Goal: Information Seeking & Learning: Compare options

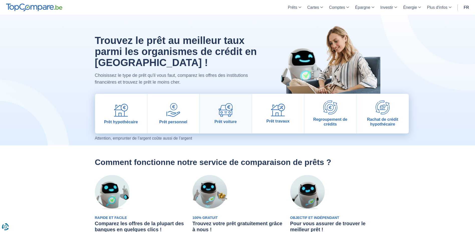
click at [229, 112] on img at bounding box center [226, 110] width 14 height 14
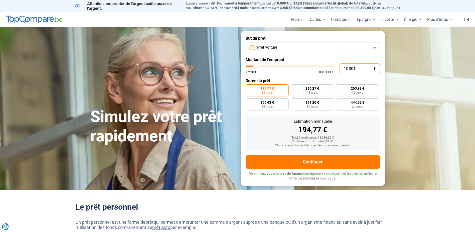
drag, startPoint x: 362, startPoint y: 67, endPoint x: 323, endPoint y: 65, distance: 39.1
click at [323, 65] on div "10 001 € 1 250 € 100 000 €" at bounding box center [313, 68] width 134 height 11
type input "10000"
radio input "true"
type input "10000"
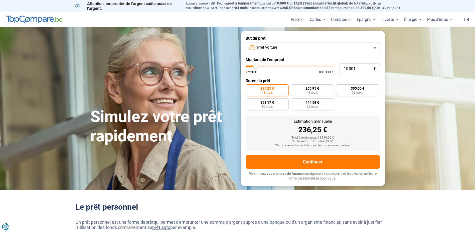
radio input "false"
type input "7 250"
type input "7250"
type input "6 750"
type input "6750"
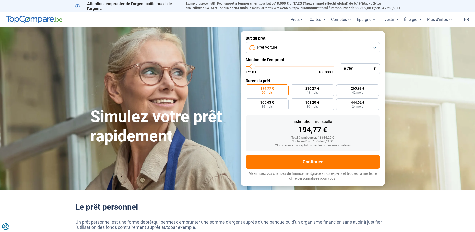
type input "6 000"
type input "6000"
type input "5 750"
type input "5750"
type input "5 500"
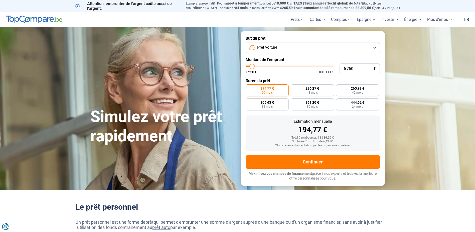
type input "5500"
type input "5 250"
type input "5250"
type input "5 000"
type input "5000"
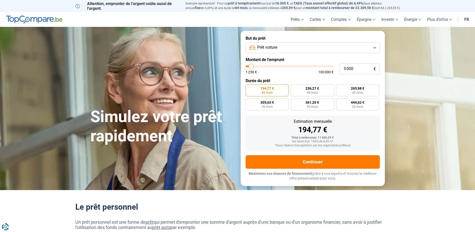
type input "4 500"
type input "4500"
type input "4 250"
type input "4250"
type input "4 000"
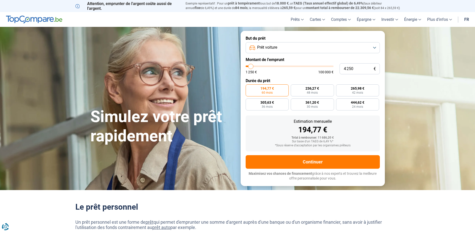
type input "4000"
type input "3 750"
type input "3750"
type input "3 500"
type input "3500"
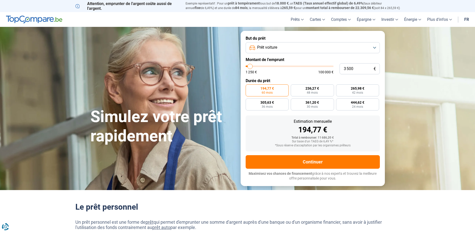
type input "3 000"
type input "3000"
type input "2 750"
type input "2750"
type input "3 000"
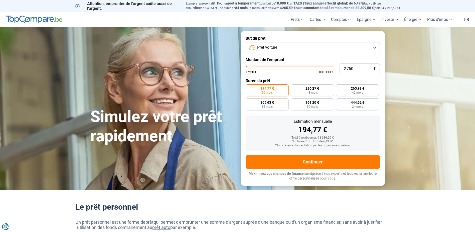
type input "3000"
type input "3 500"
type input "3500"
type input "3 750"
type input "3750"
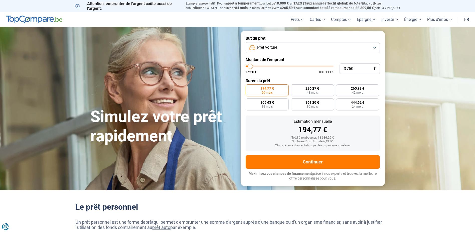
type input "3 500"
type input "3500"
type input "3 000"
drag, startPoint x: 254, startPoint y: 66, endPoint x: 250, endPoint y: 66, distance: 3.8
type input "3000"
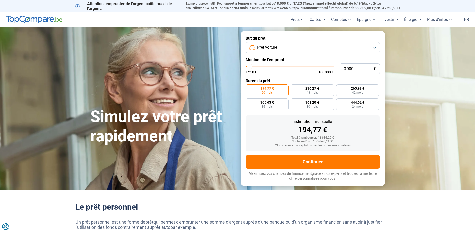
click at [250, 66] on input "range" at bounding box center [290, 66] width 88 height 2
radio input "true"
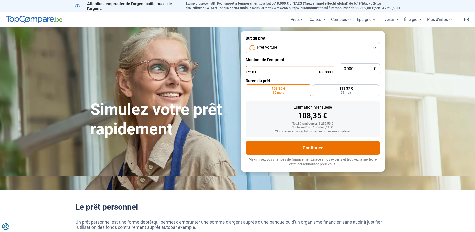
click at [351, 147] on button "Continuer" at bounding box center [313, 148] width 134 height 14
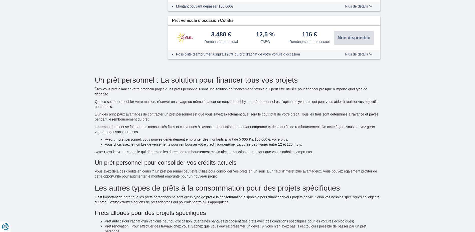
scroll to position [401, 0]
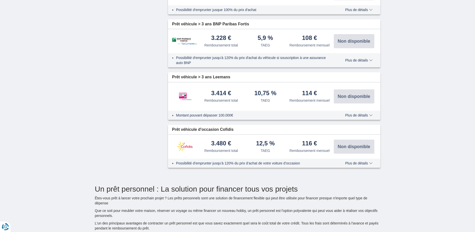
click at [370, 163] on span "Plus de détails" at bounding box center [358, 163] width 27 height 4
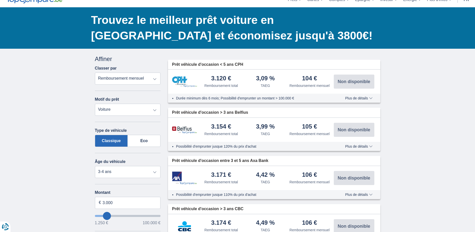
scroll to position [0, 0]
